Goal: Find specific page/section: Find specific page/section

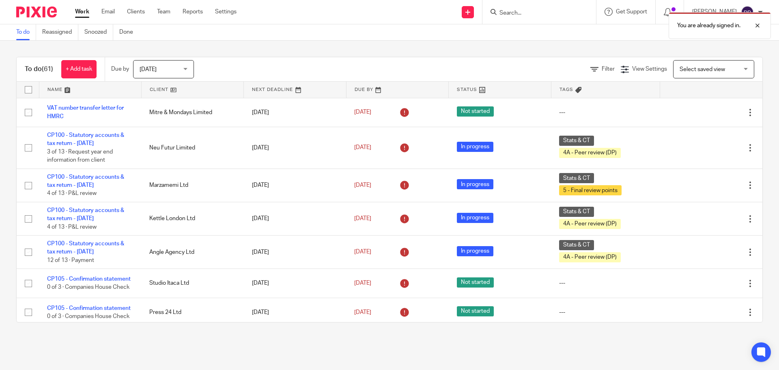
click at [527, 11] on div "You are already signed in." at bounding box center [581, 23] width 382 height 31
click at [528, 11] on div "You are already signed in." at bounding box center [581, 23] width 382 height 31
click at [759, 27] on div at bounding box center [752, 26] width 22 height 10
click at [564, 15] on input "Search" at bounding box center [535, 13] width 73 height 7
click at [534, 14] on input "pippa" at bounding box center [535, 13] width 73 height 7
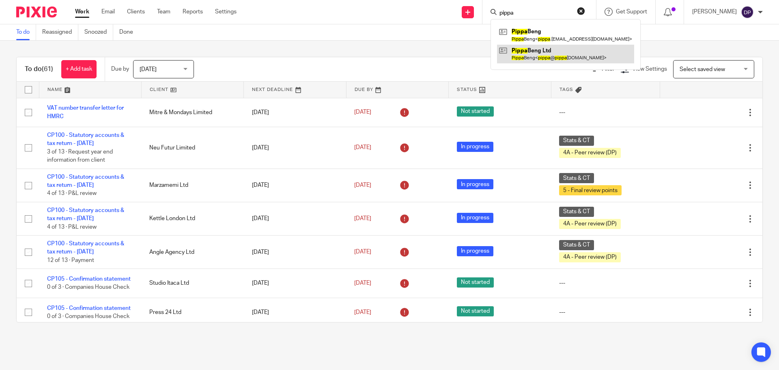
type input "pippa"
click at [552, 52] on link at bounding box center [565, 54] width 137 height 19
click at [543, 56] on link at bounding box center [565, 54] width 137 height 19
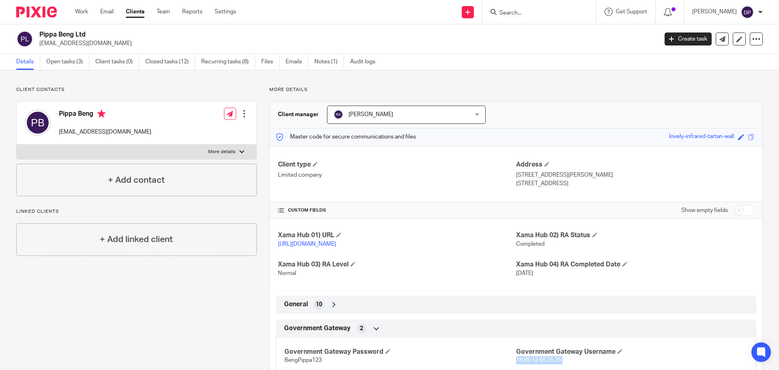
scroll to position [122, 0]
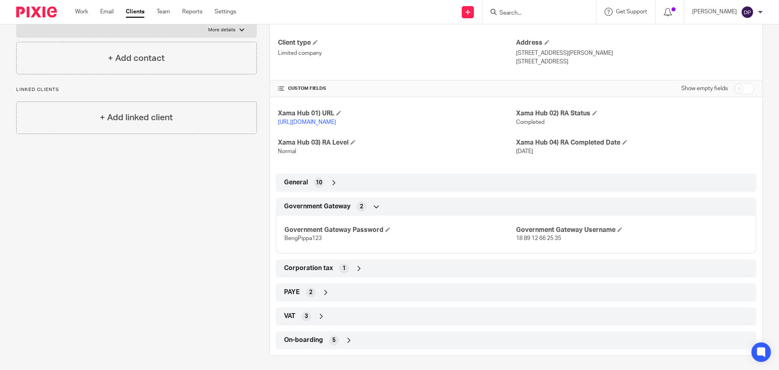
click at [304, 239] on span "BengPippa123" at bounding box center [303, 238] width 37 height 6
copy span "BengPippa123"
